Goal: Navigation & Orientation: Go to known website

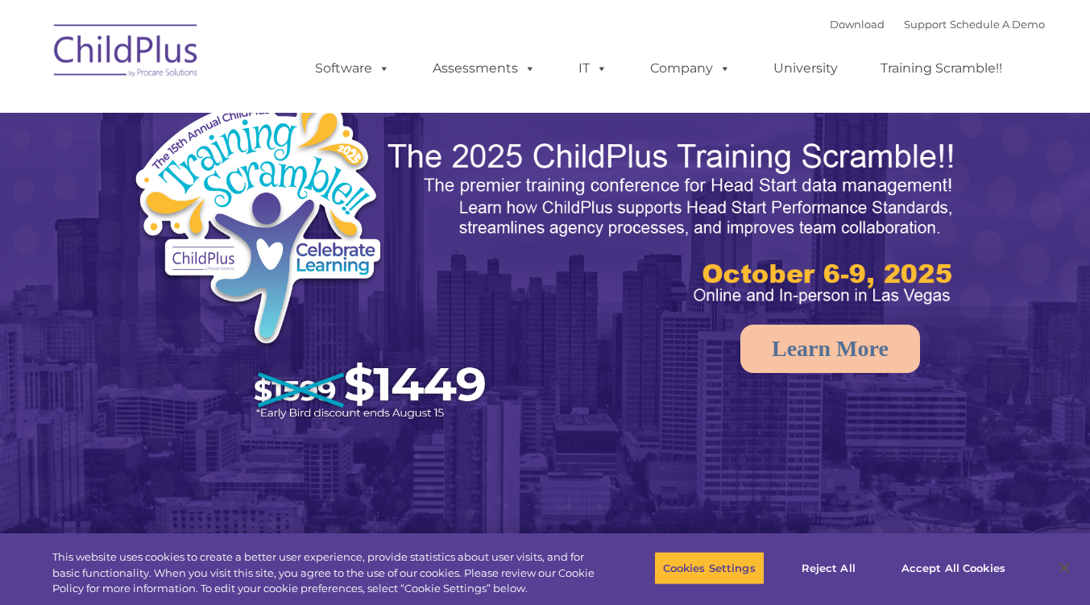
select select "MEDIUM"
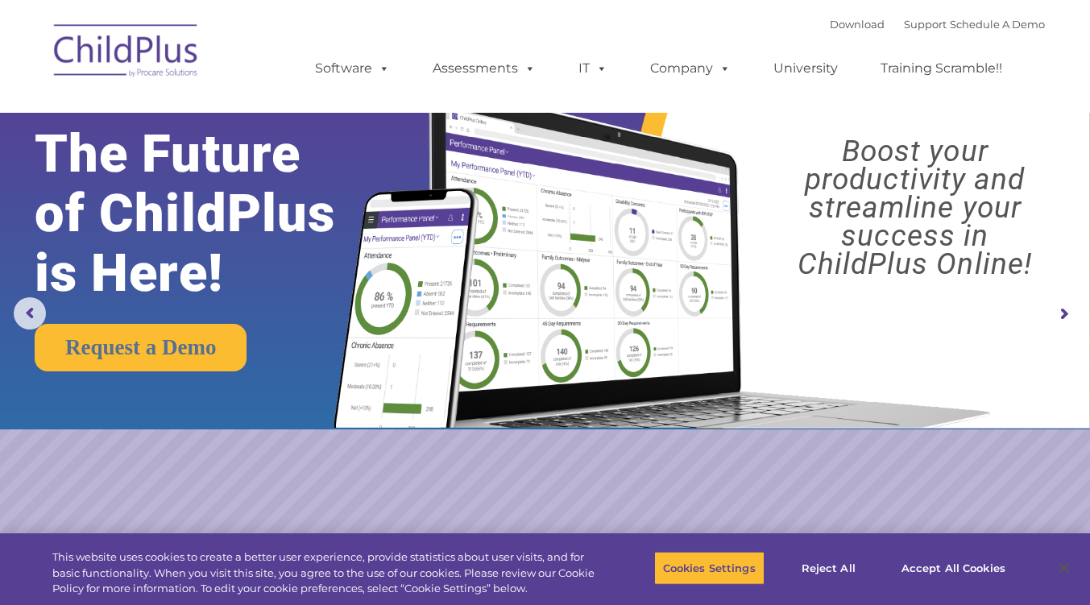
click at [184, 56] on img at bounding box center [126, 53] width 161 height 81
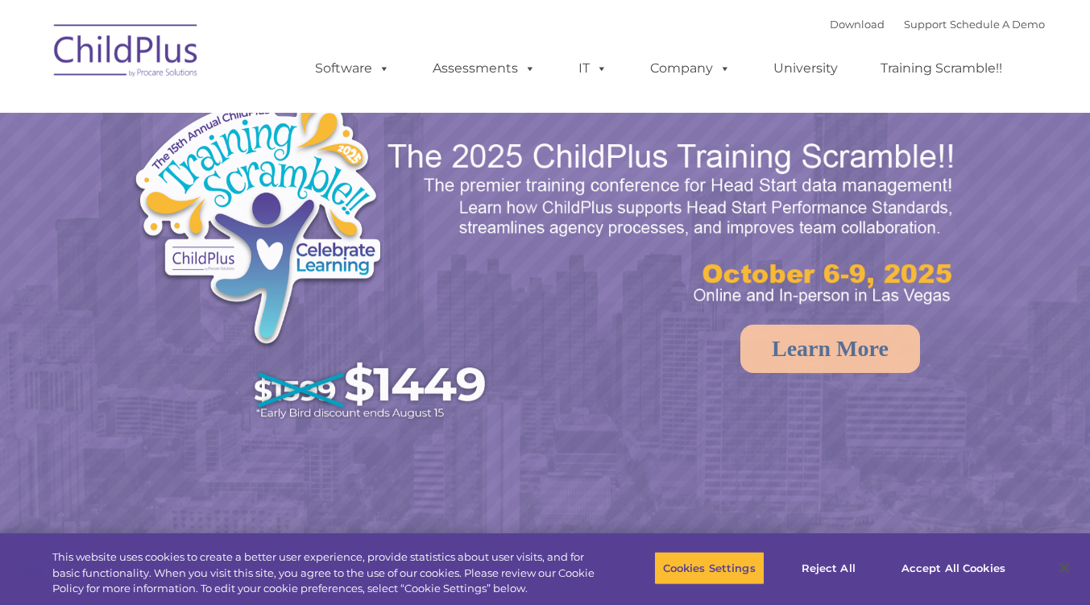
select select "MEDIUM"
